Goal: Information Seeking & Learning: Learn about a topic

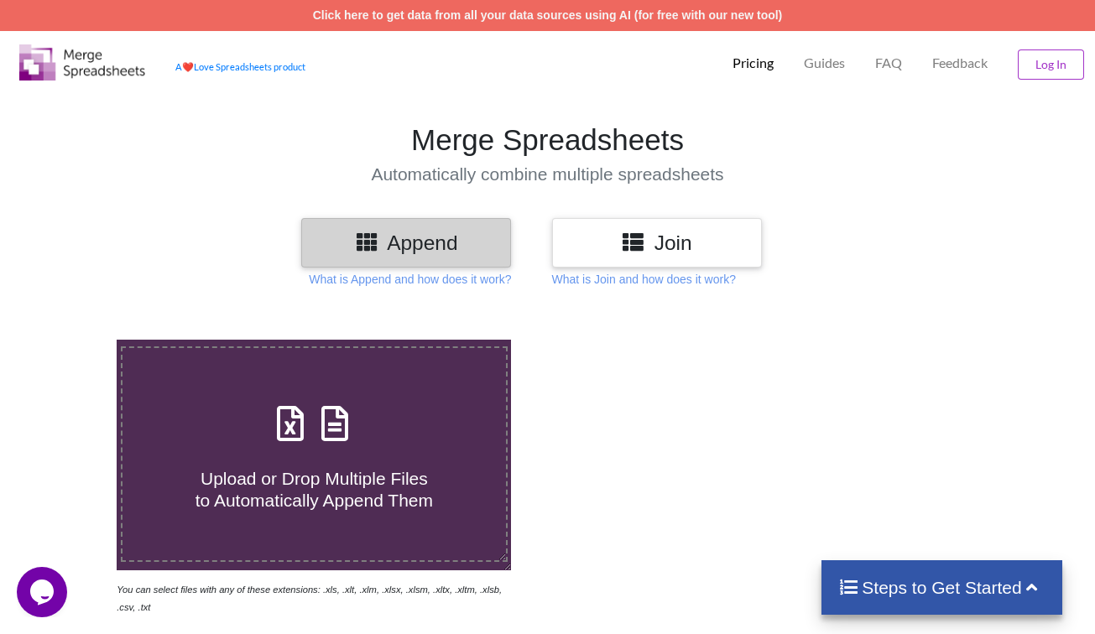
click at [570, 245] on h3 "Join" at bounding box center [657, 243] width 185 height 24
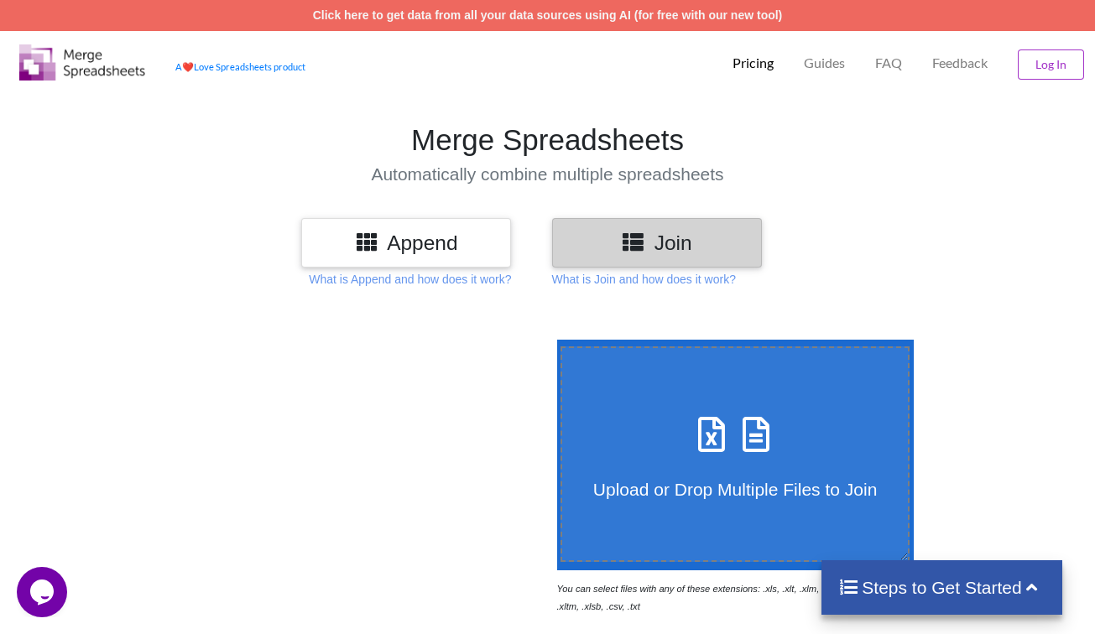
click at [471, 249] on h3 "Append" at bounding box center [406, 243] width 185 height 24
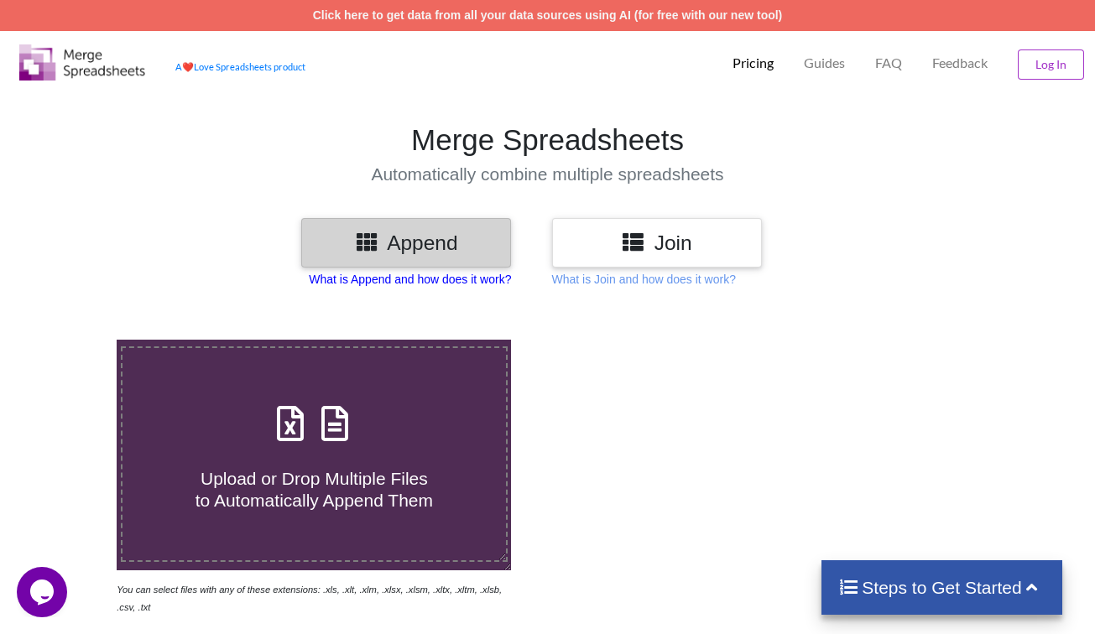
click at [493, 284] on p "What is Append and how does it work?" at bounding box center [410, 279] width 202 height 17
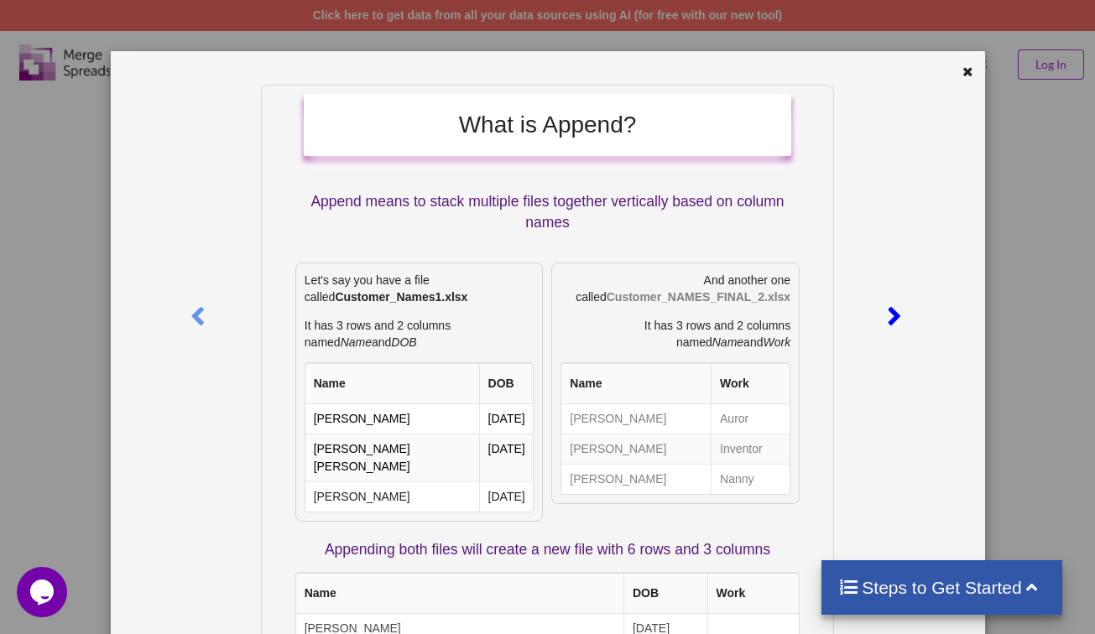
click at [890, 292] on div at bounding box center [896, 313] width 38 height 457
click at [965, 63] on div "What is Append? Append means to stack multiple files together vertically based …" at bounding box center [548, 482] width 874 height 862
click at [965, 64] on div at bounding box center [947, 74] width 73 height 21
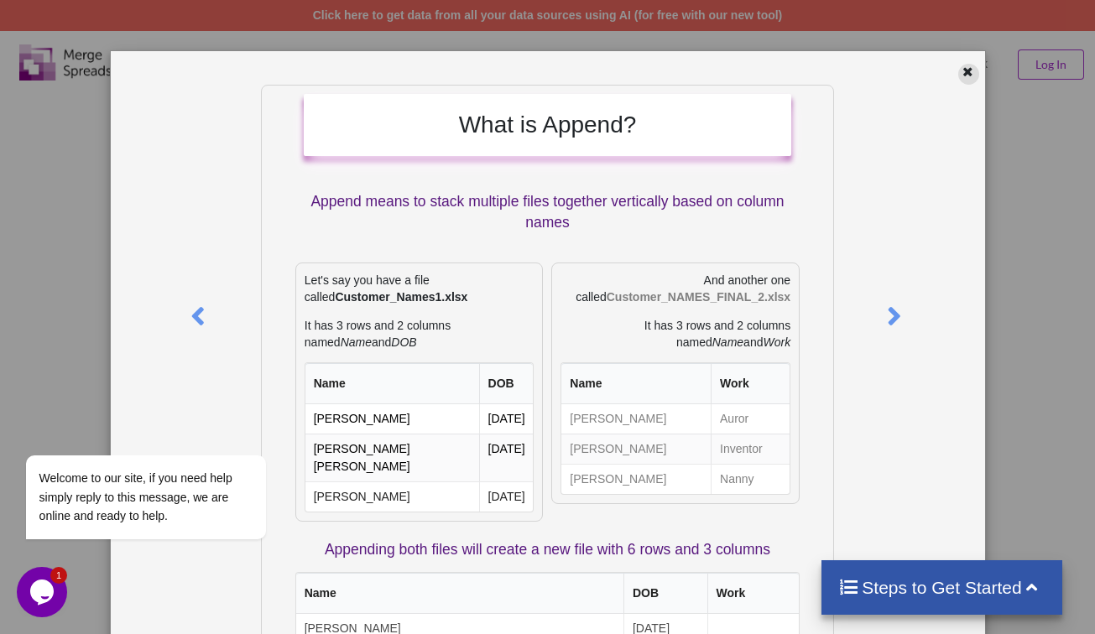
click at [965, 68] on icon at bounding box center [967, 70] width 14 height 12
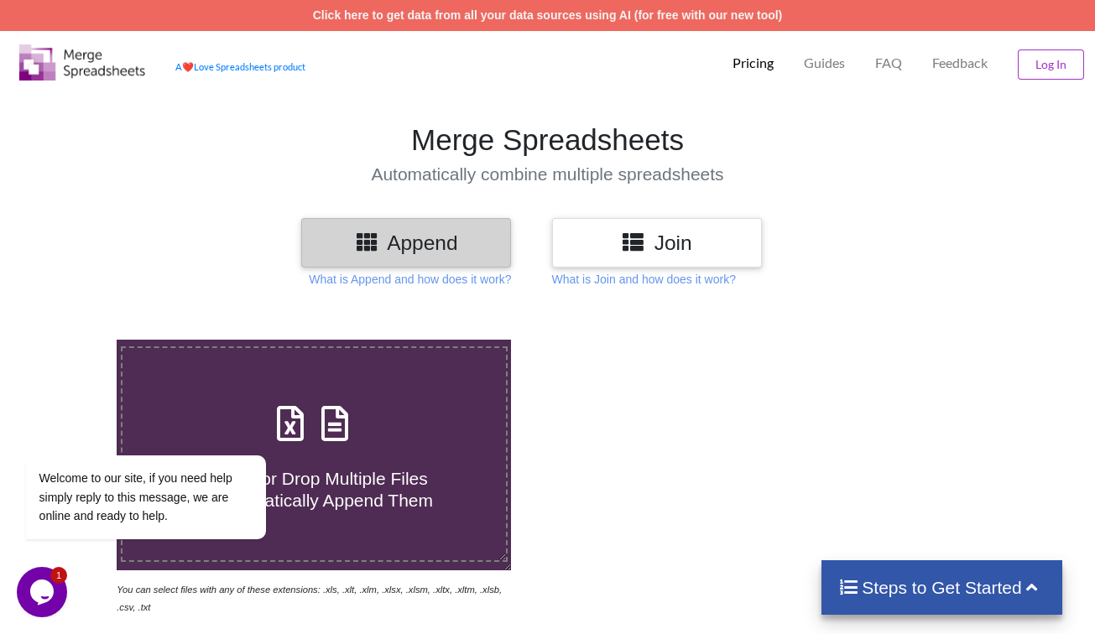
click at [699, 250] on h3 "Join" at bounding box center [657, 243] width 185 height 24
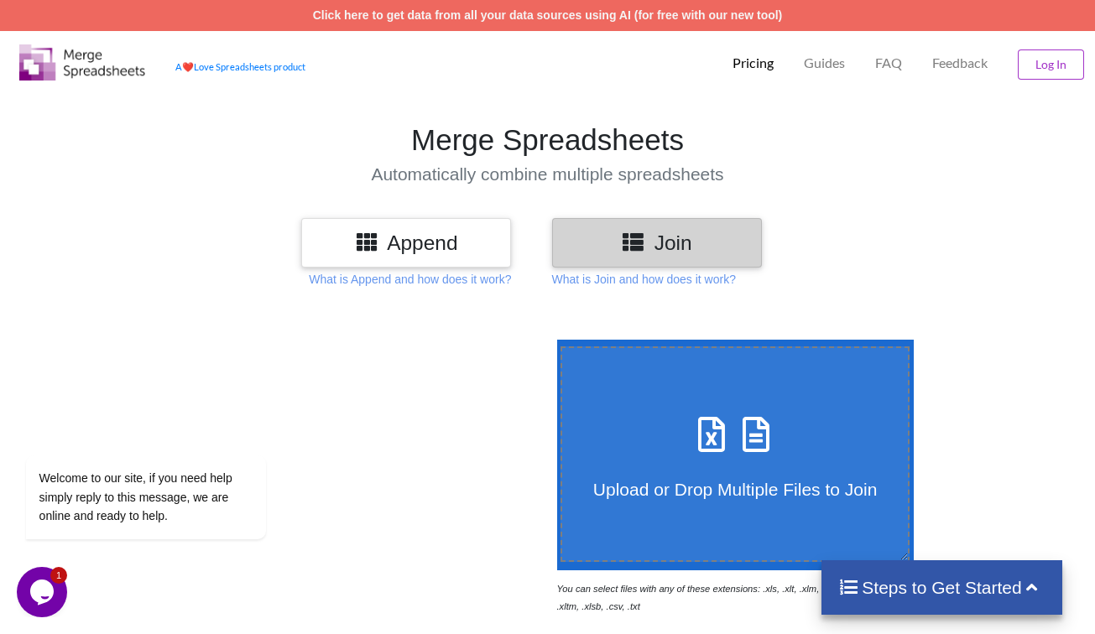
click at [675, 289] on div "Append Join What is Append and how does it work? What is Join and how does it w…" at bounding box center [547, 635] width 1095 height 835
click at [511, 285] on p "What is Join and how does it work?" at bounding box center [410, 279] width 202 height 17
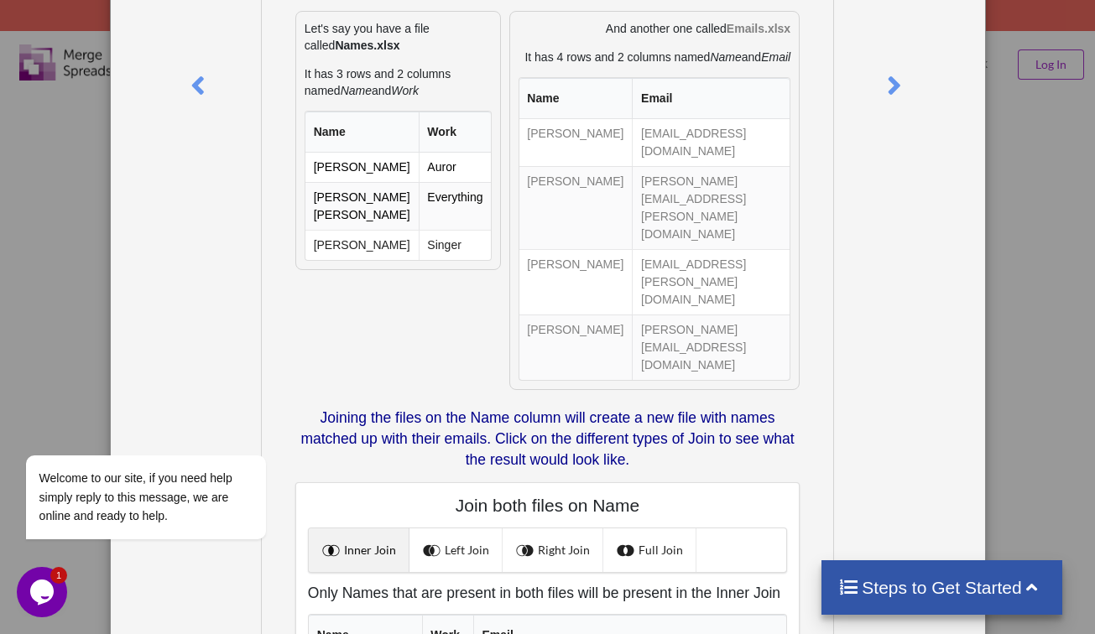
scroll to position [252, 0]
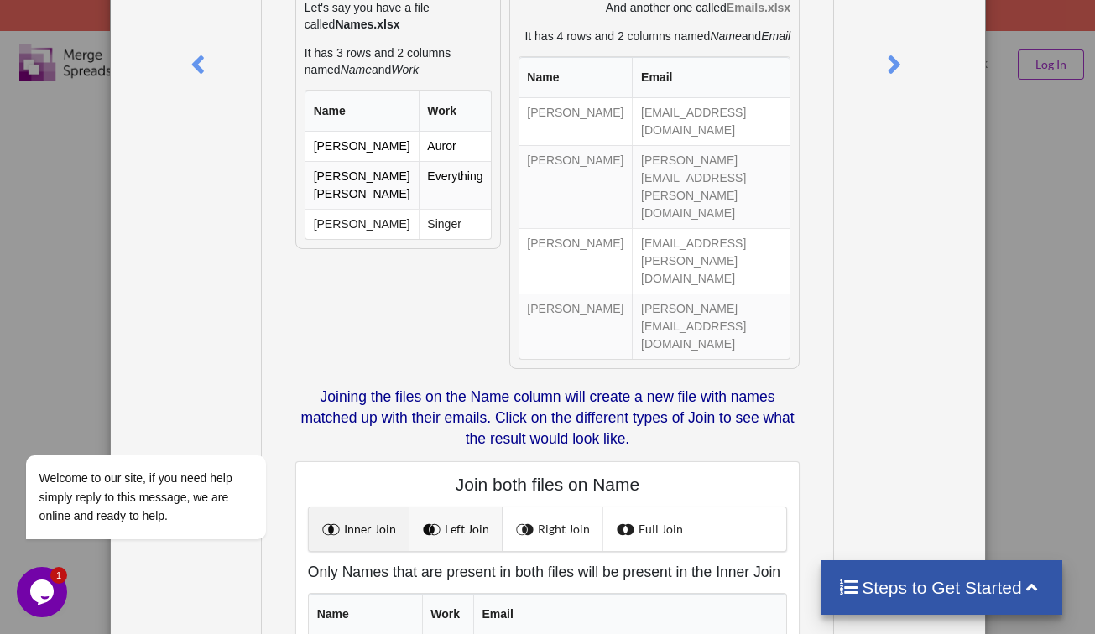
click at [454, 507] on link "Left Join" at bounding box center [455, 529] width 93 height 44
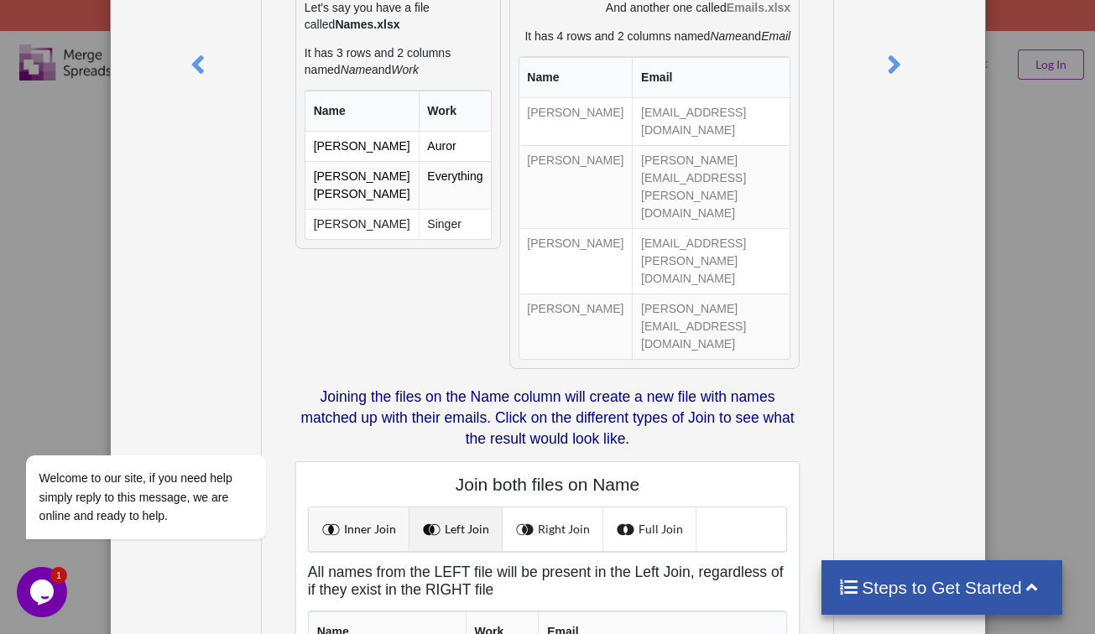
click at [378, 507] on link "Inner Join" at bounding box center [359, 529] width 101 height 44
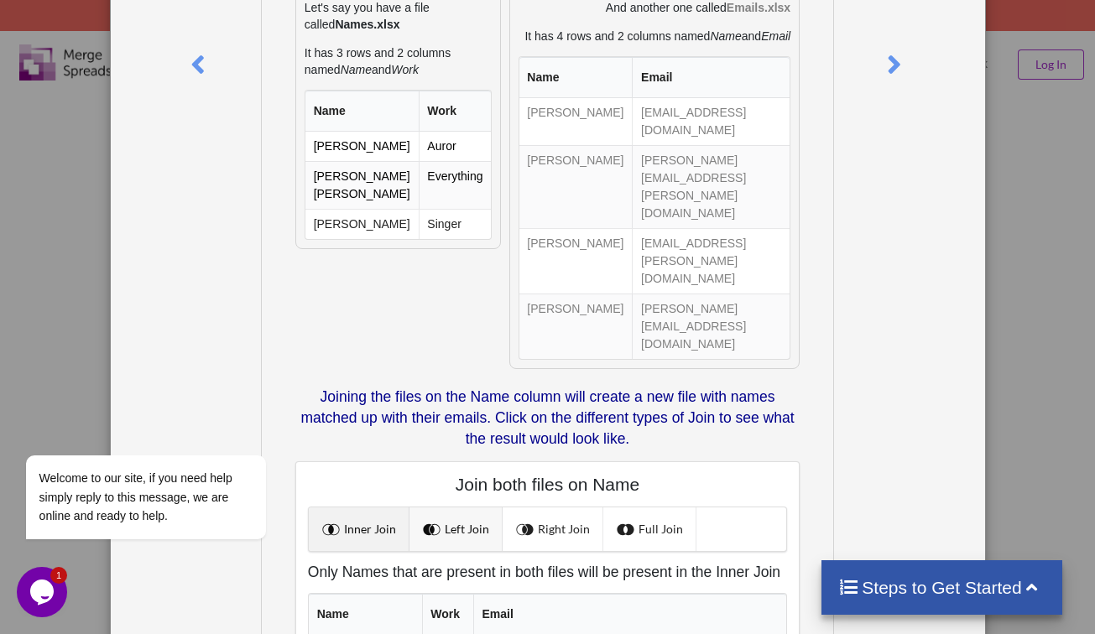
scroll to position [336, 0]
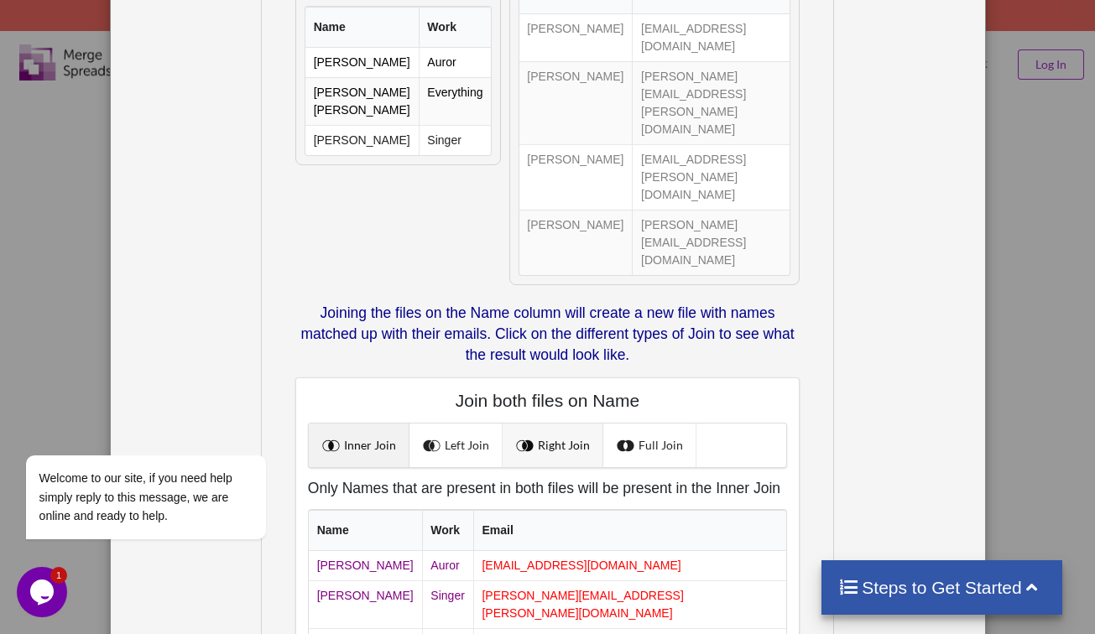
click at [549, 424] on link "Right Join" at bounding box center [552, 446] width 101 height 44
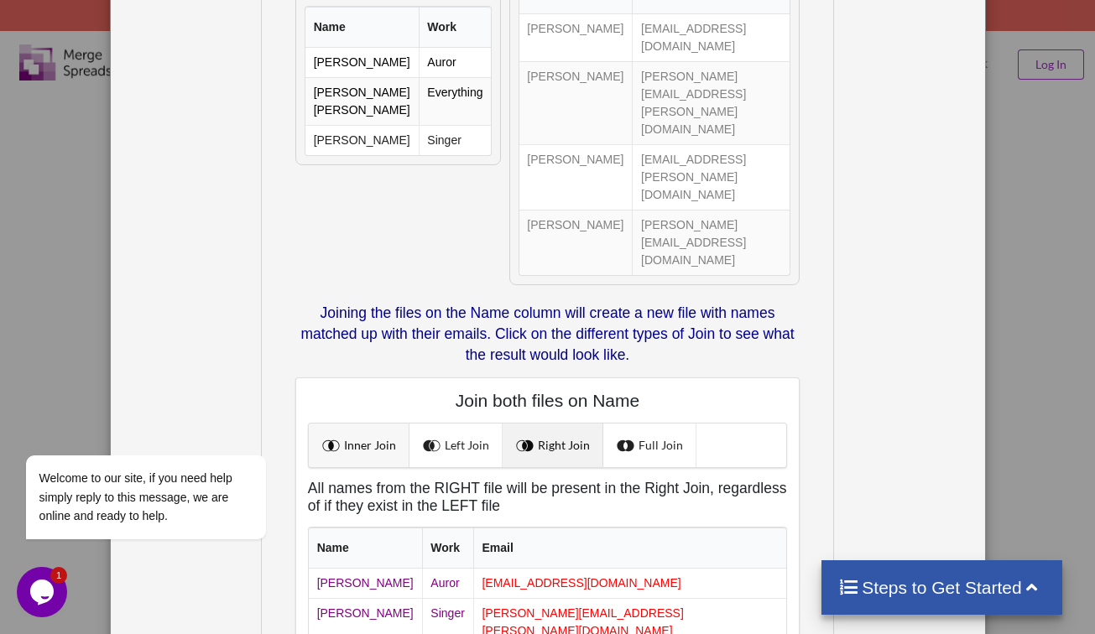
click at [388, 424] on link "Inner Join" at bounding box center [359, 446] width 101 height 44
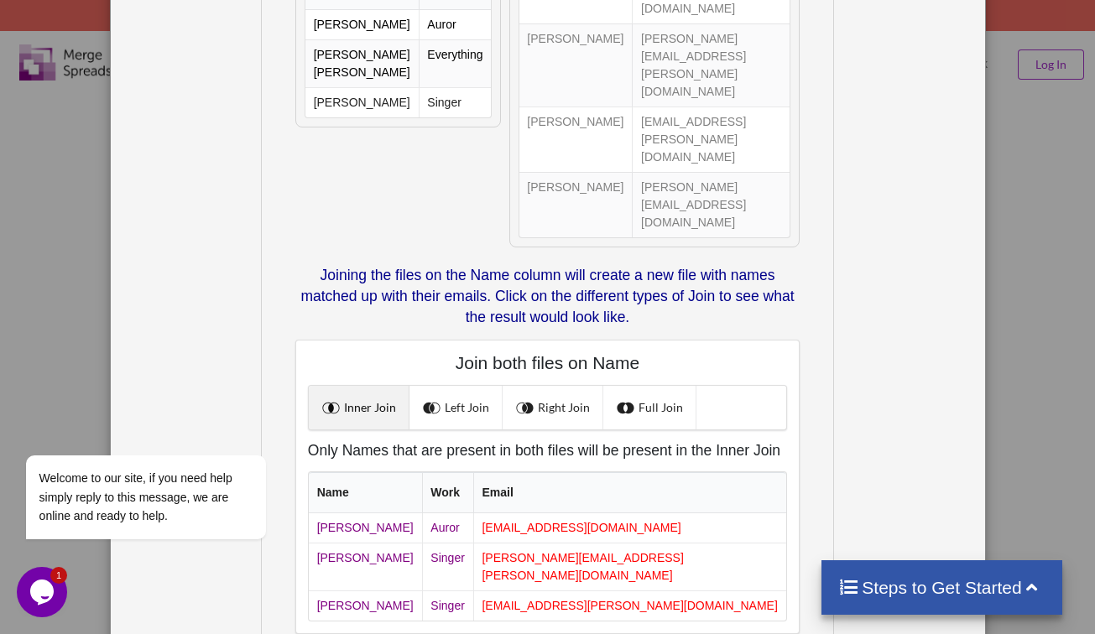
scroll to position [373, 0]
click at [659, 386] on link "Full Join" at bounding box center [649, 408] width 93 height 44
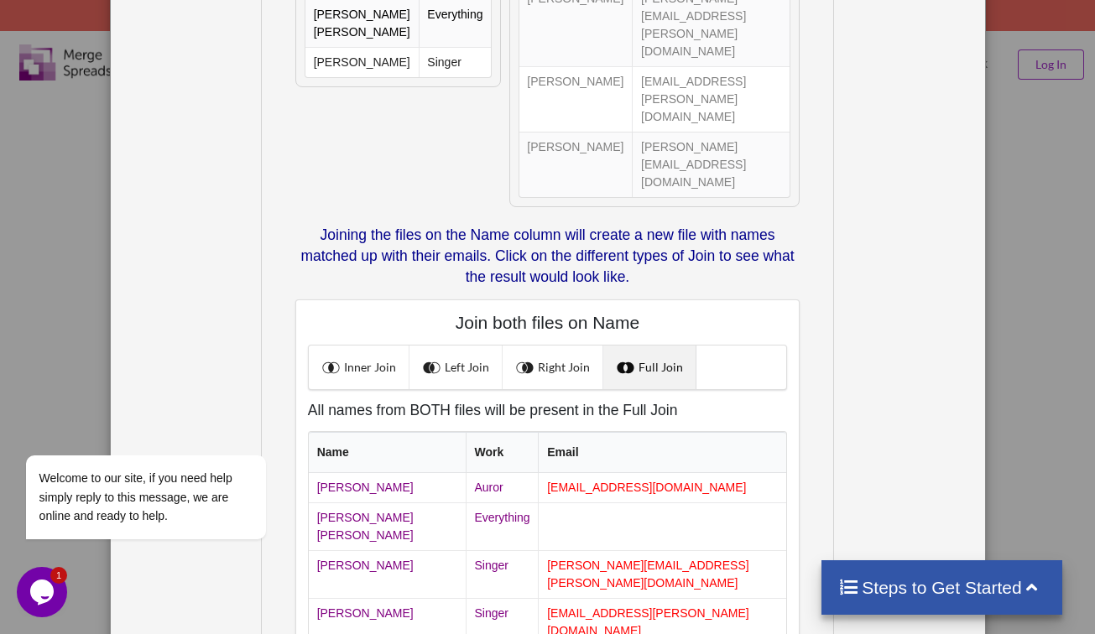
scroll to position [434, 0]
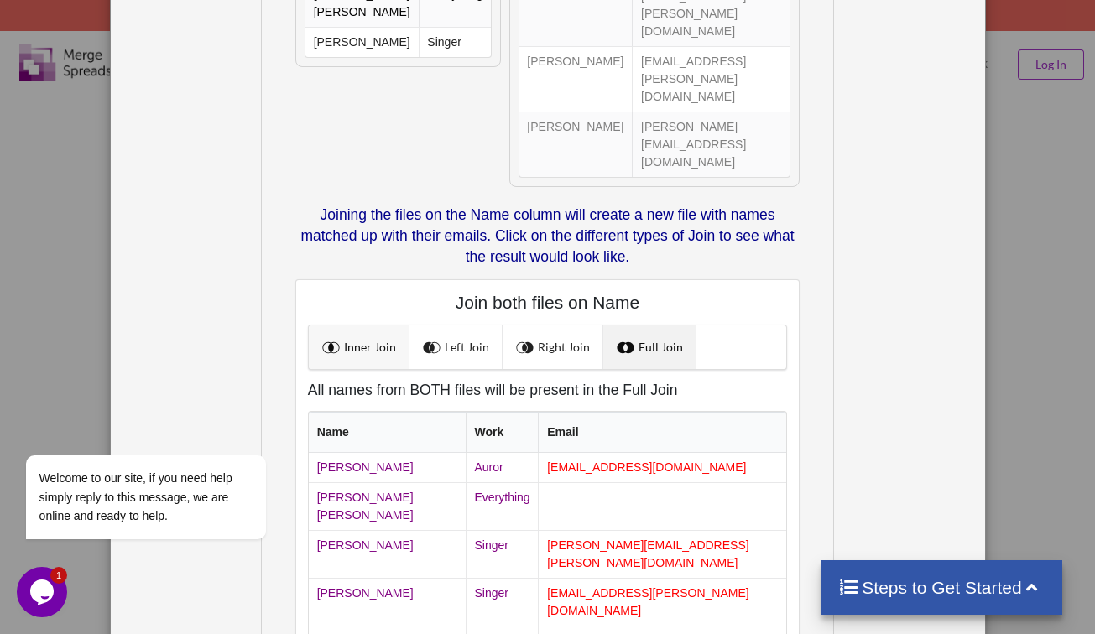
click at [386, 325] on link "Inner Join" at bounding box center [359, 347] width 101 height 44
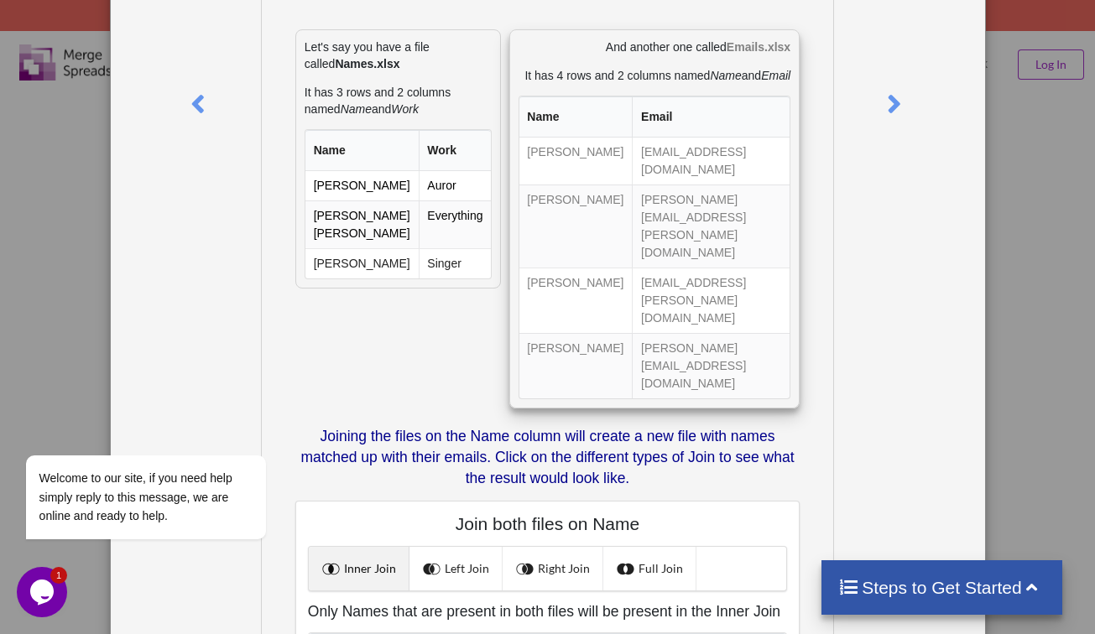
scroll to position [38, 0]
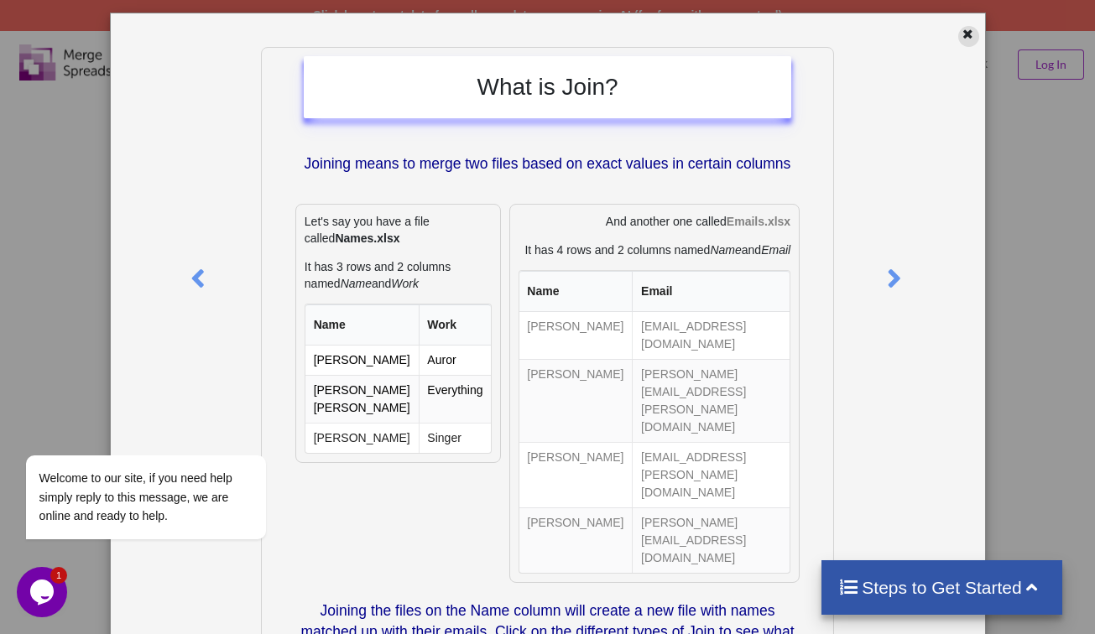
click at [960, 31] on icon at bounding box center [967, 32] width 14 height 12
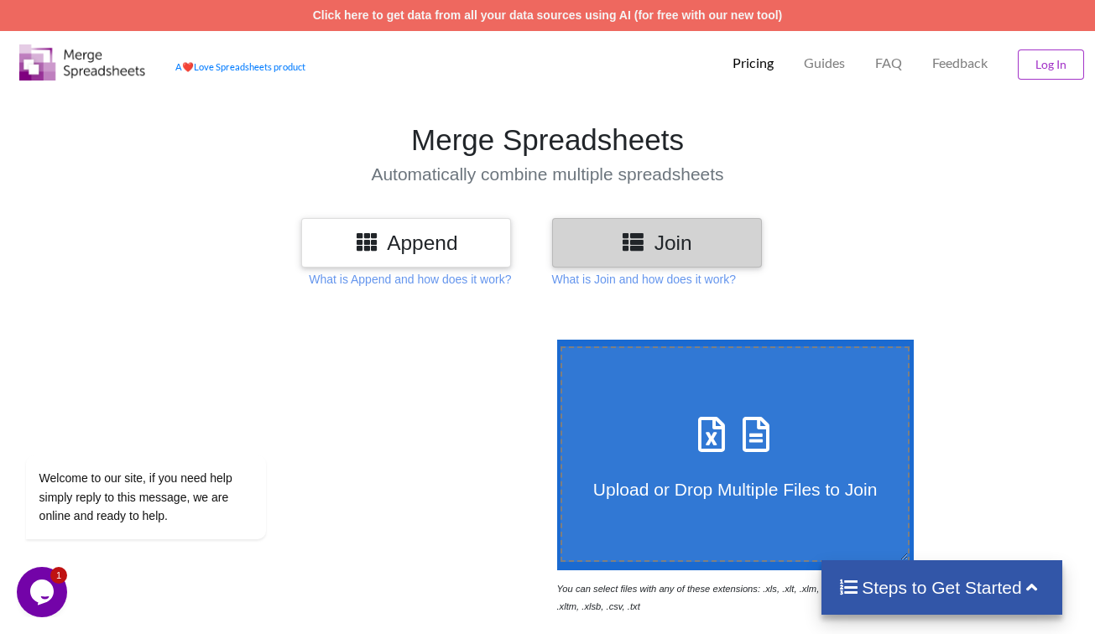
click at [415, 252] on h3 "Append" at bounding box center [406, 243] width 185 height 24
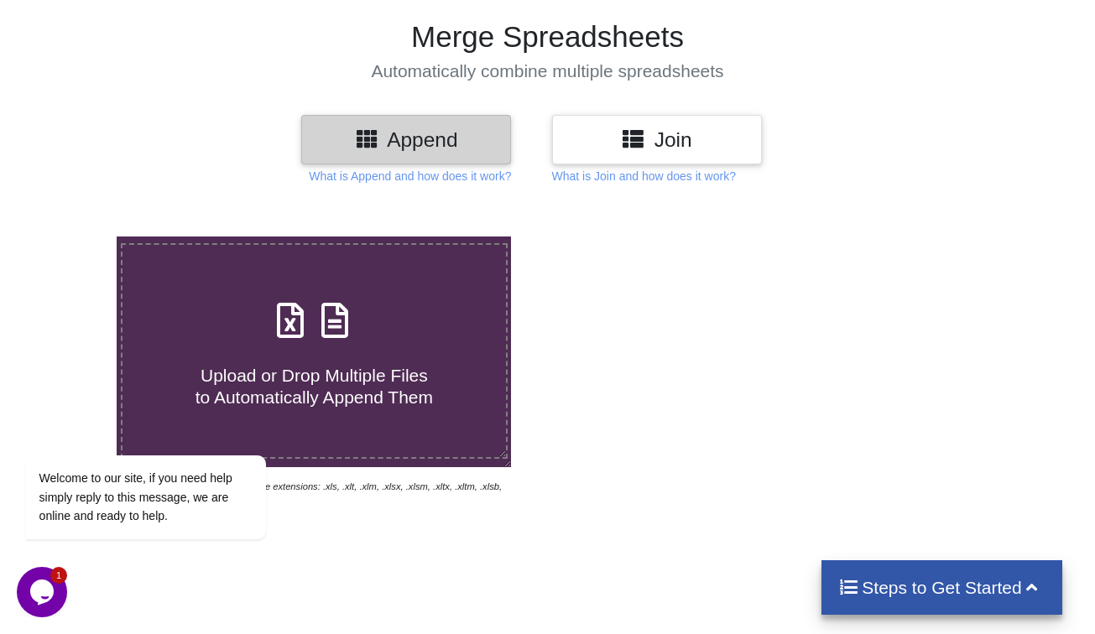
scroll to position [0, 0]
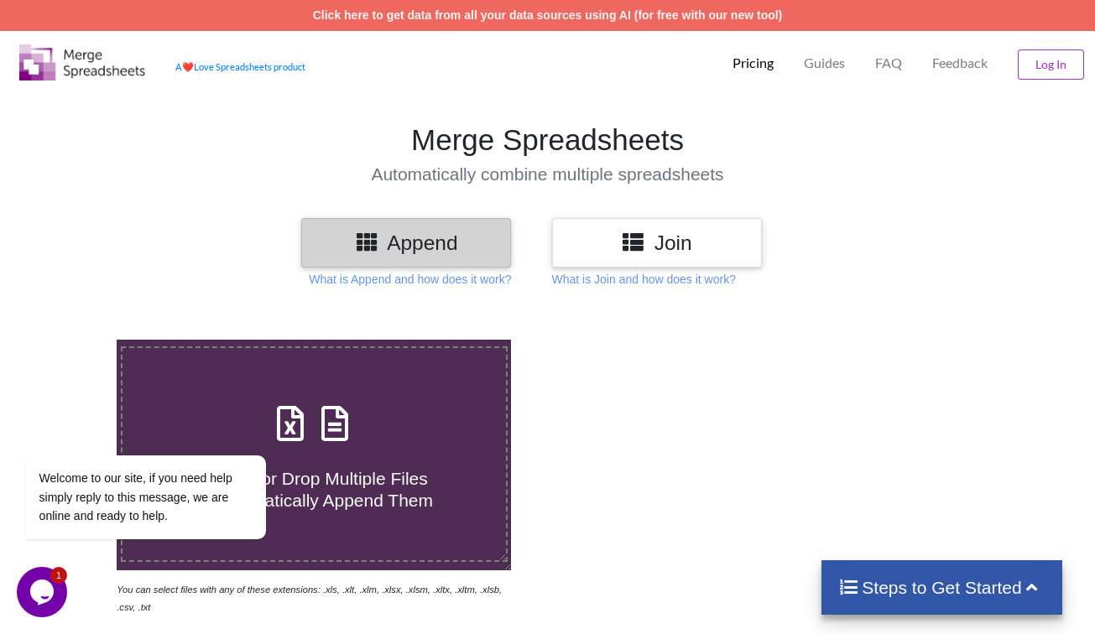
click at [752, 68] on p "Pricing" at bounding box center [752, 64] width 41 height 18
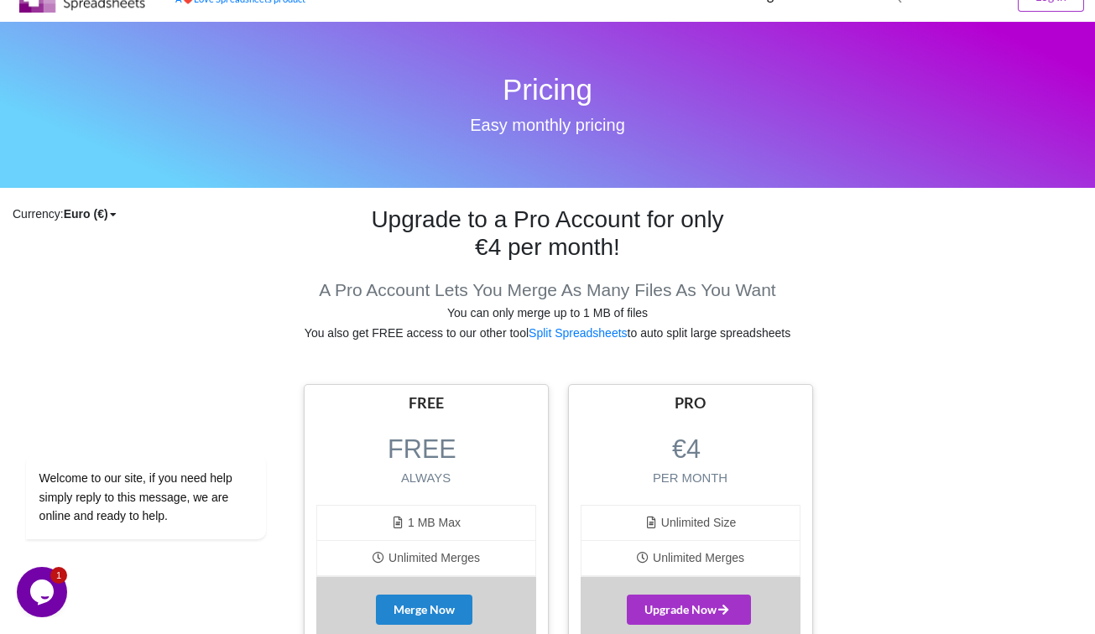
scroll to position [168, 0]
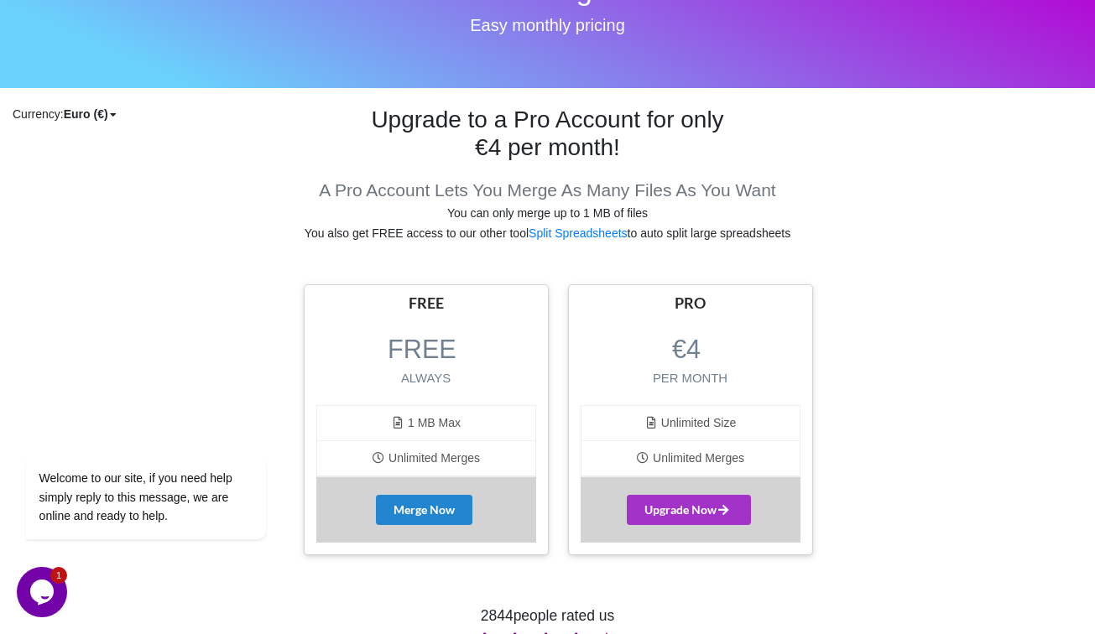
click at [396, 424] on icon at bounding box center [398, 420] width 14 height 12
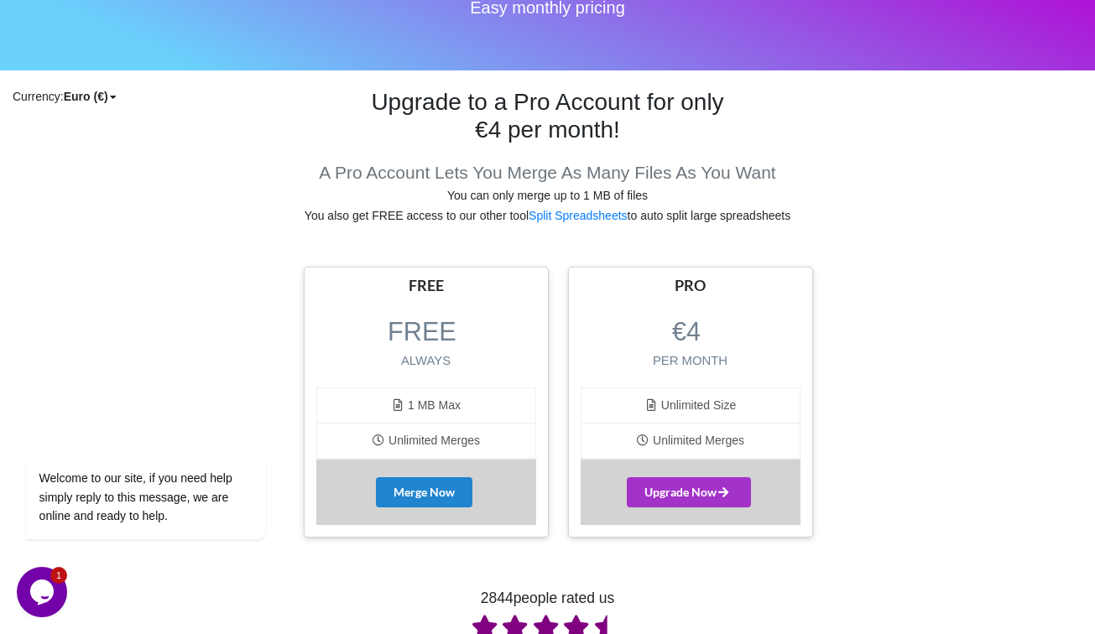
scroll to position [84, 0]
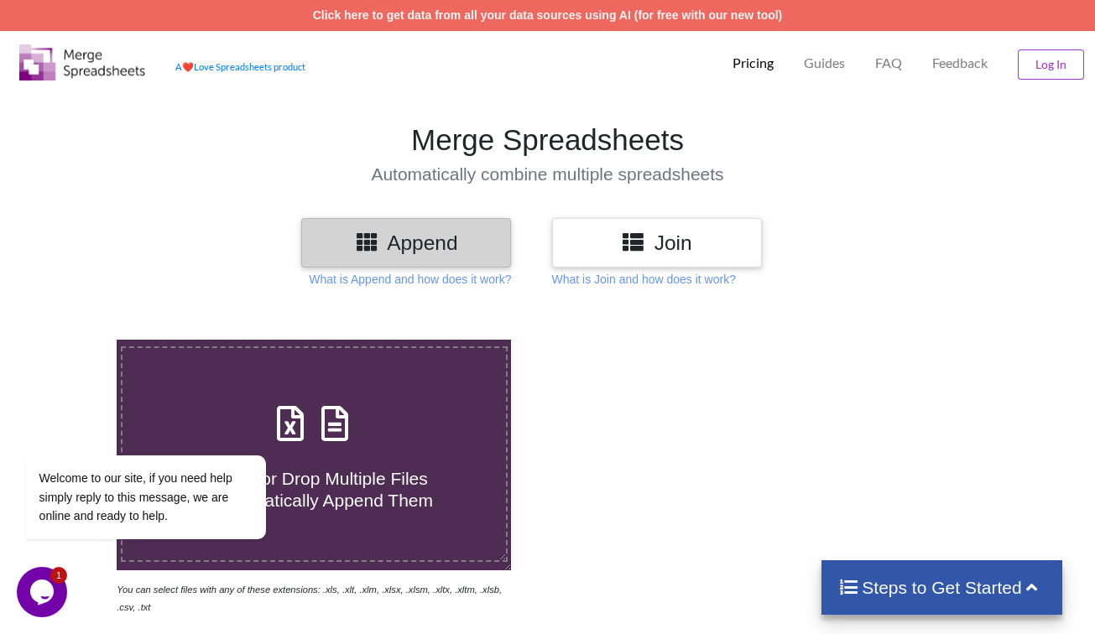
click at [909, 164] on h4 "Automatically combine multiple spreadsheets" at bounding box center [547, 174] width 1111 height 21
click at [477, 277] on p "What is Append and how does it work?" at bounding box center [410, 279] width 202 height 17
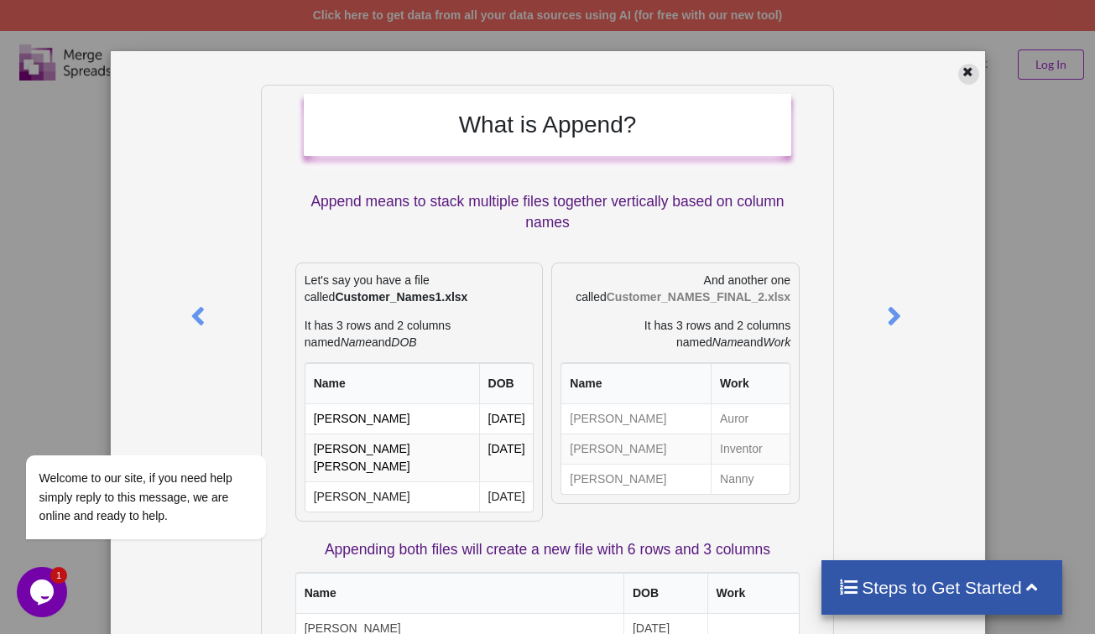
click at [962, 71] on icon at bounding box center [967, 70] width 14 height 12
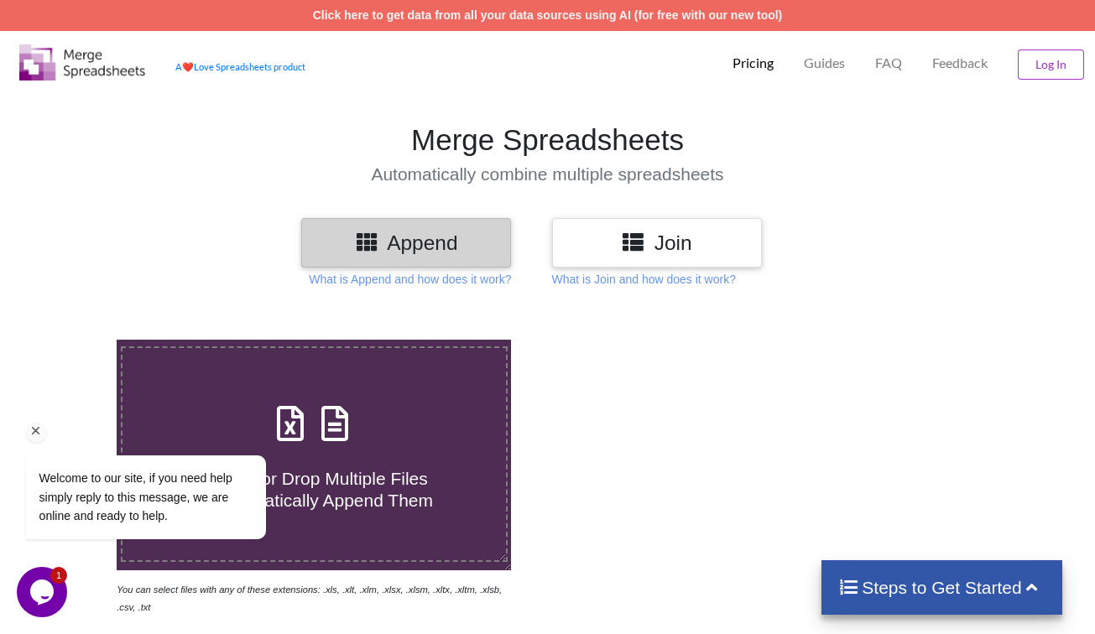
click at [39, 428] on icon "Chat attention grabber" at bounding box center [36, 431] width 15 height 15
